Goal: Task Accomplishment & Management: Manage account settings

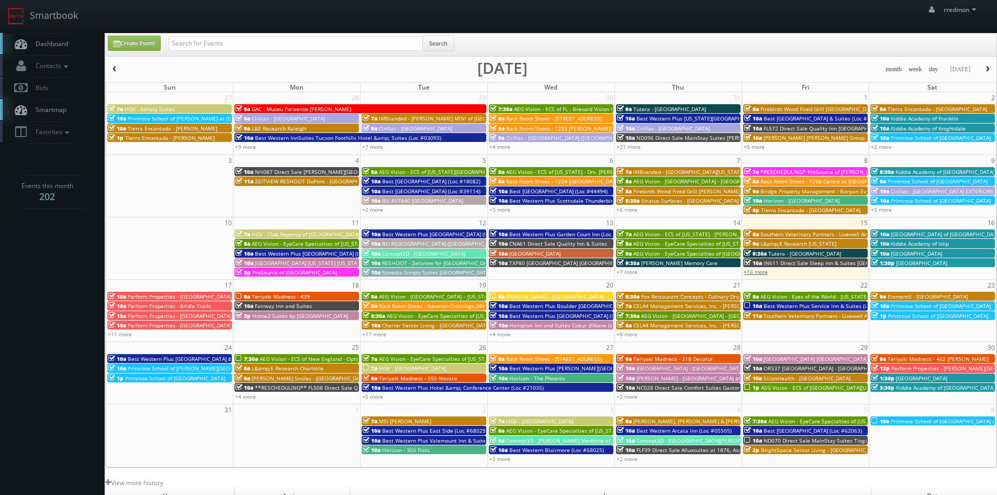
click at [766, 273] on link "+16 more" at bounding box center [756, 271] width 24 height 7
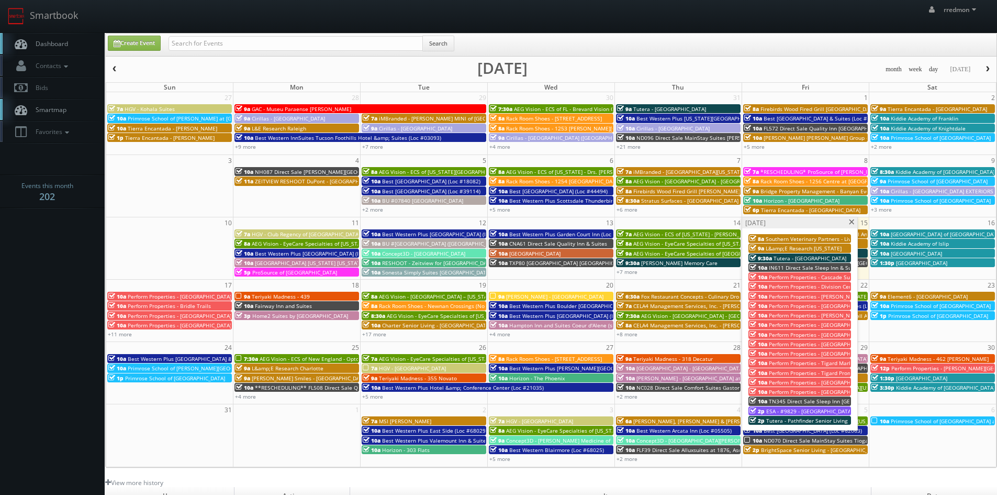
click at [804, 400] on span "TN345 Direct Sale Sleep Inn Franklin - Cool Springs" at bounding box center [859, 400] width 180 height 7
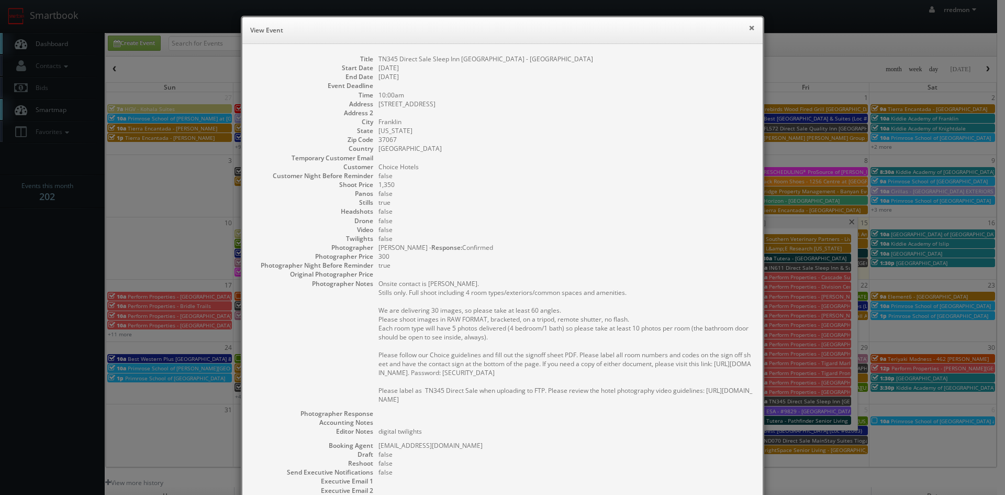
click at [748, 28] on button "×" at bounding box center [751, 27] width 6 height 7
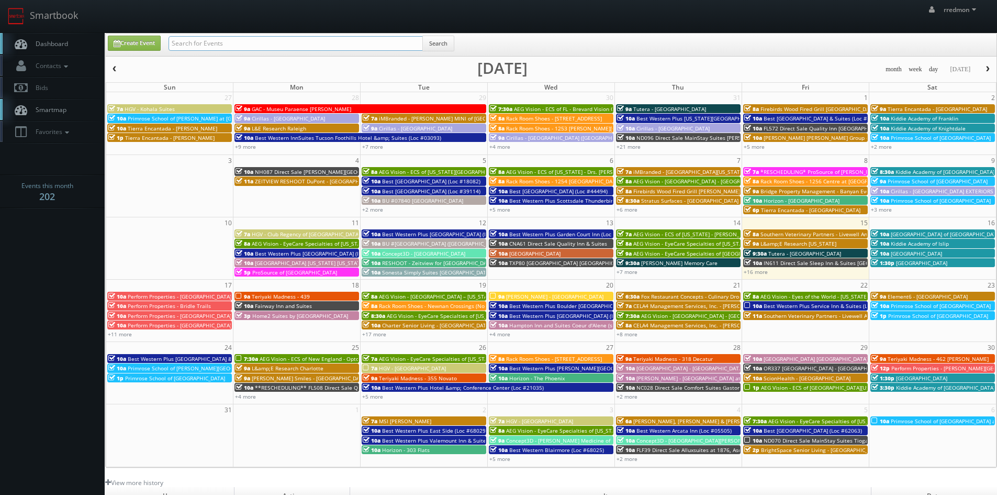
click at [248, 39] on input "text" at bounding box center [296, 43] width 254 height 15
type input "ingunn henrikssen"
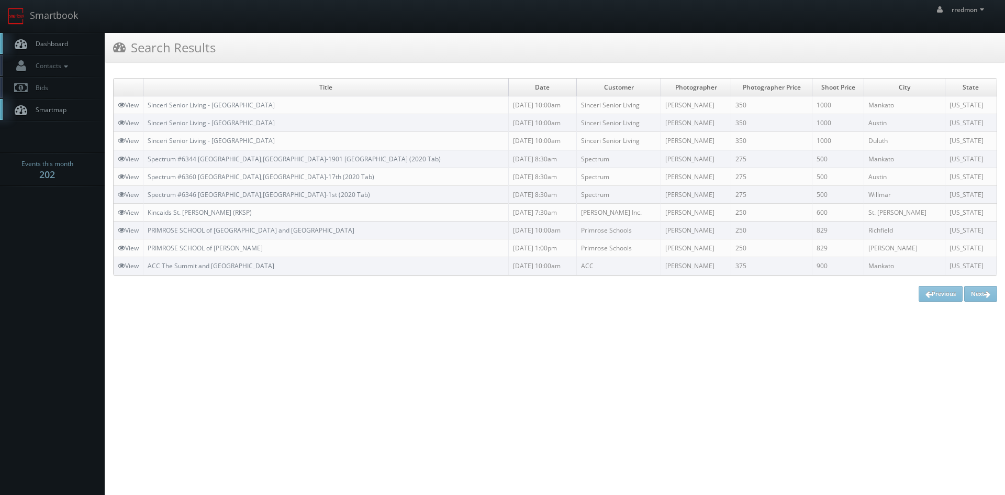
click at [74, 41] on link "Dashboard" at bounding box center [52, 43] width 105 height 21
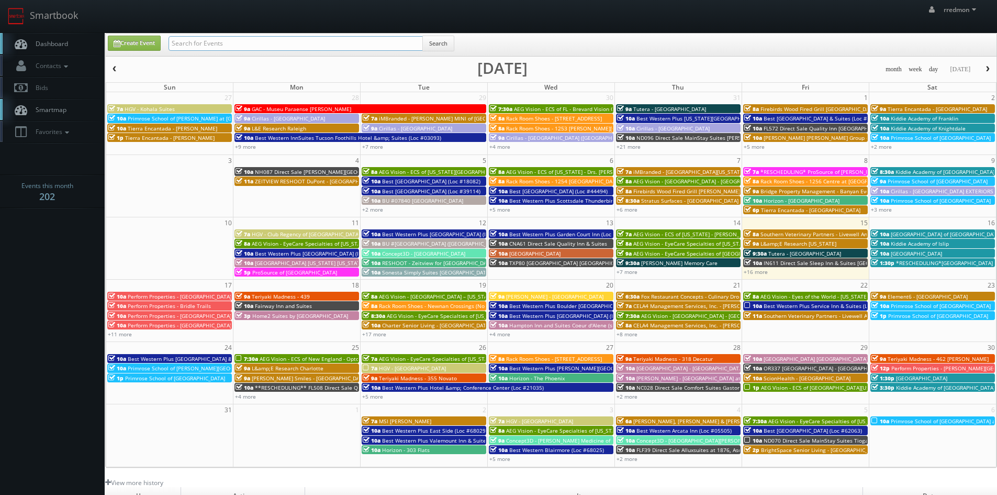
click at [249, 44] on input "text" at bounding box center [296, 43] width 254 height 15
paste input "Tim Bykowski"
type input "Tim Bykowski"
click at [447, 40] on button "Search" at bounding box center [438, 44] width 32 height 16
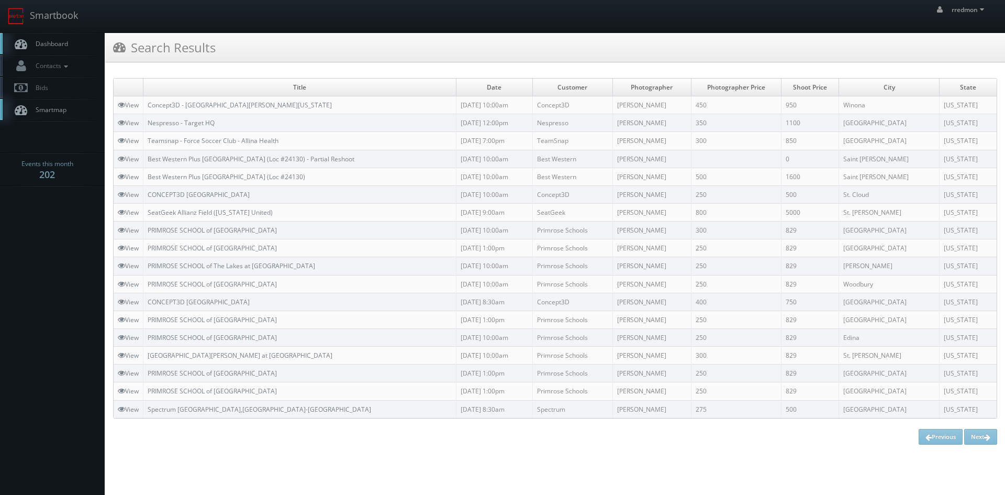
click at [66, 50] on link "Dashboard" at bounding box center [52, 43] width 105 height 21
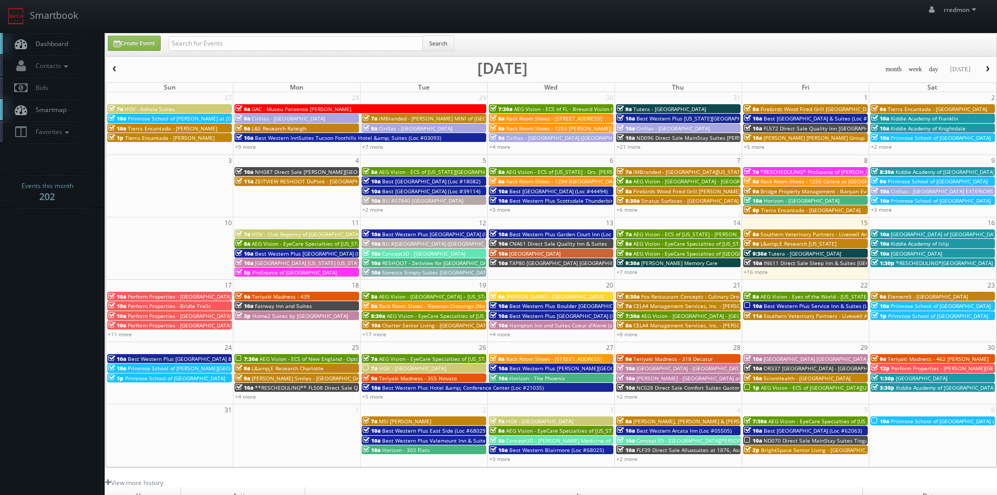
click at [153, 296] on span "Perform Properties - Bellevue Marketplace" at bounding box center [180, 296] width 104 height 7
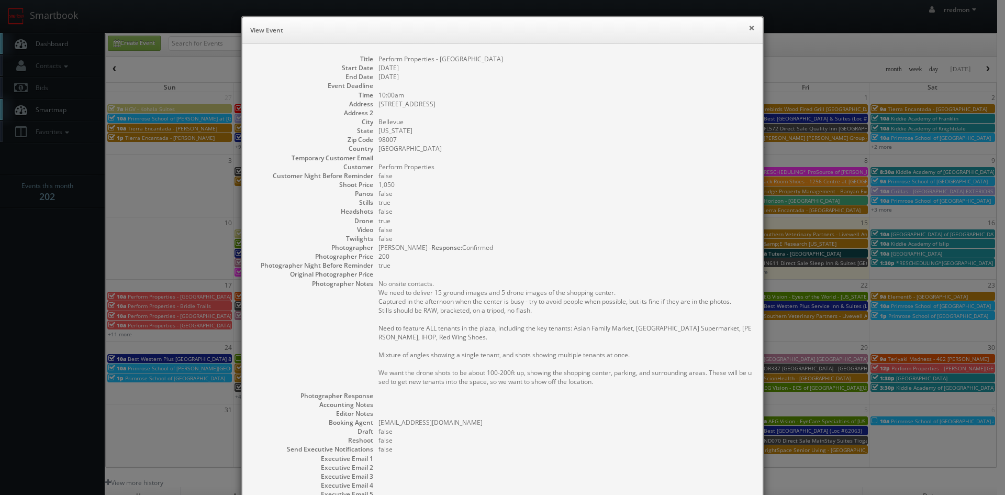
click at [748, 29] on button "×" at bounding box center [751, 27] width 6 height 7
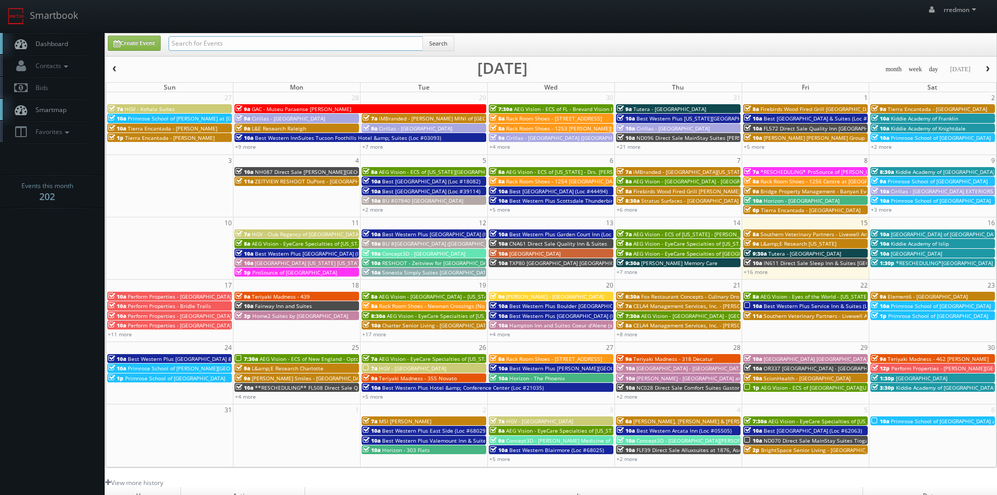
click at [240, 39] on input "text" at bounding box center [296, 43] width 254 height 15
type input "ian bell"
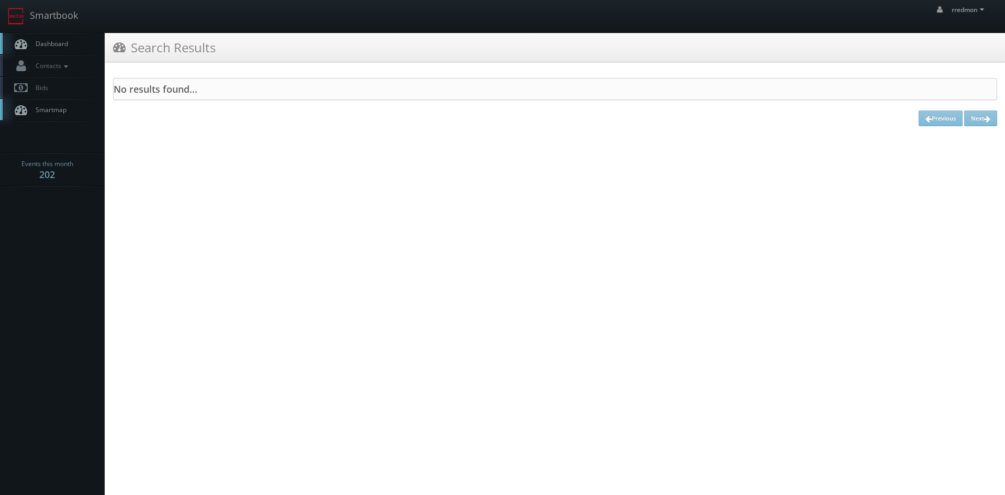
click at [60, 46] on span "Dashboard" at bounding box center [49, 43] width 38 height 9
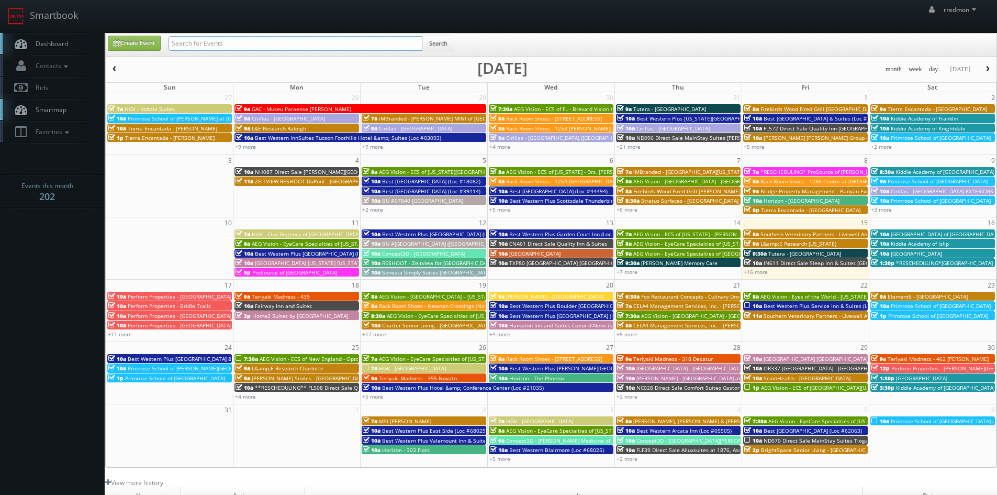
click at [231, 47] on input "text" at bounding box center [296, 43] width 254 height 15
type input "[PERSON_NAME]"
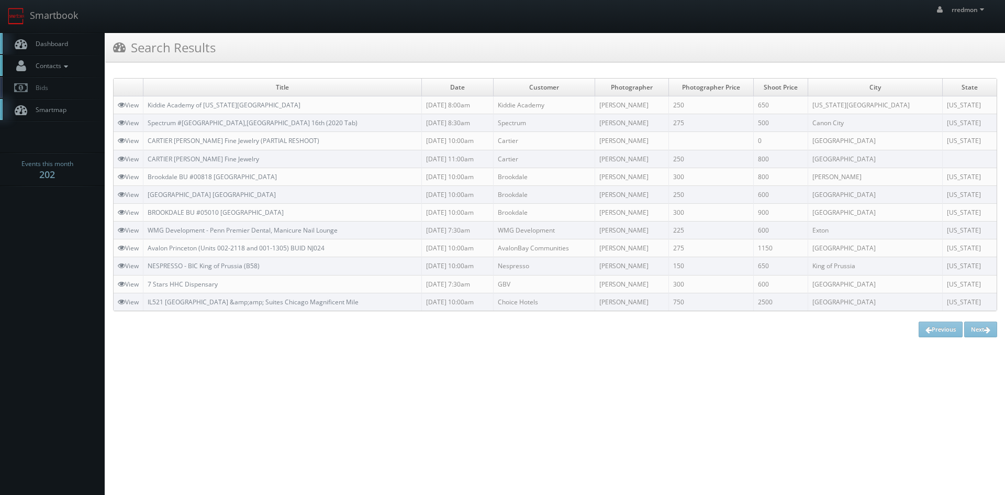
click at [67, 68] on icon at bounding box center [65, 66] width 9 height 7
click at [72, 86] on link "Manage Photographers" at bounding box center [52, 83] width 105 height 15
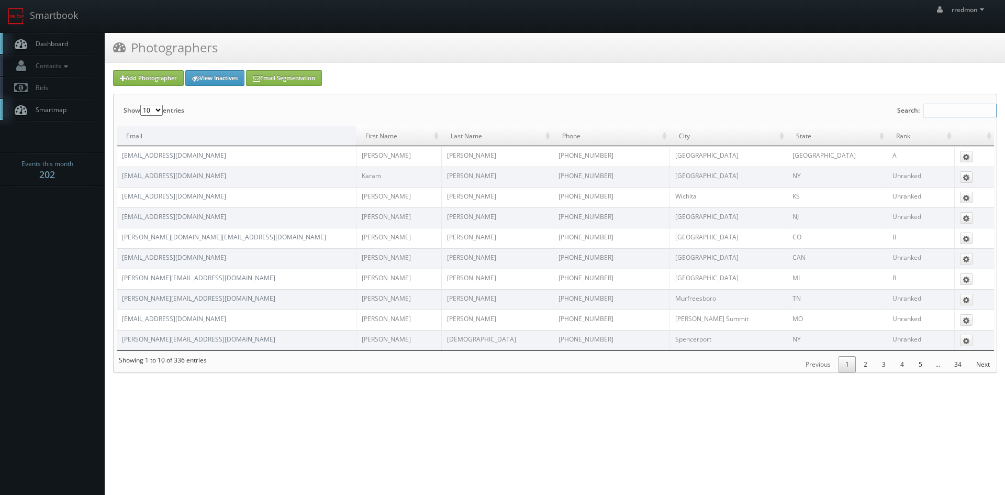
click at [935, 111] on input "Search:" at bounding box center [960, 111] width 74 height 14
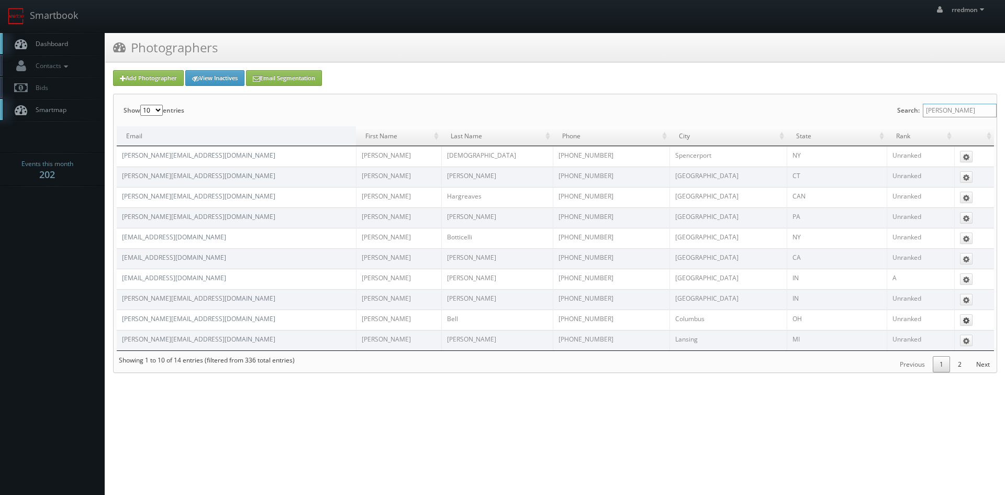
type input "[PERSON_NAME]"
click at [964, 321] on icon at bounding box center [966, 320] width 6 height 7
click at [874, 411] on html "Smartbook Toggle Side Navigation Toggle Top Navigation rredmon rredmon Profile …" at bounding box center [502, 247] width 1005 height 495
